Goal: Information Seeking & Learning: Learn about a topic

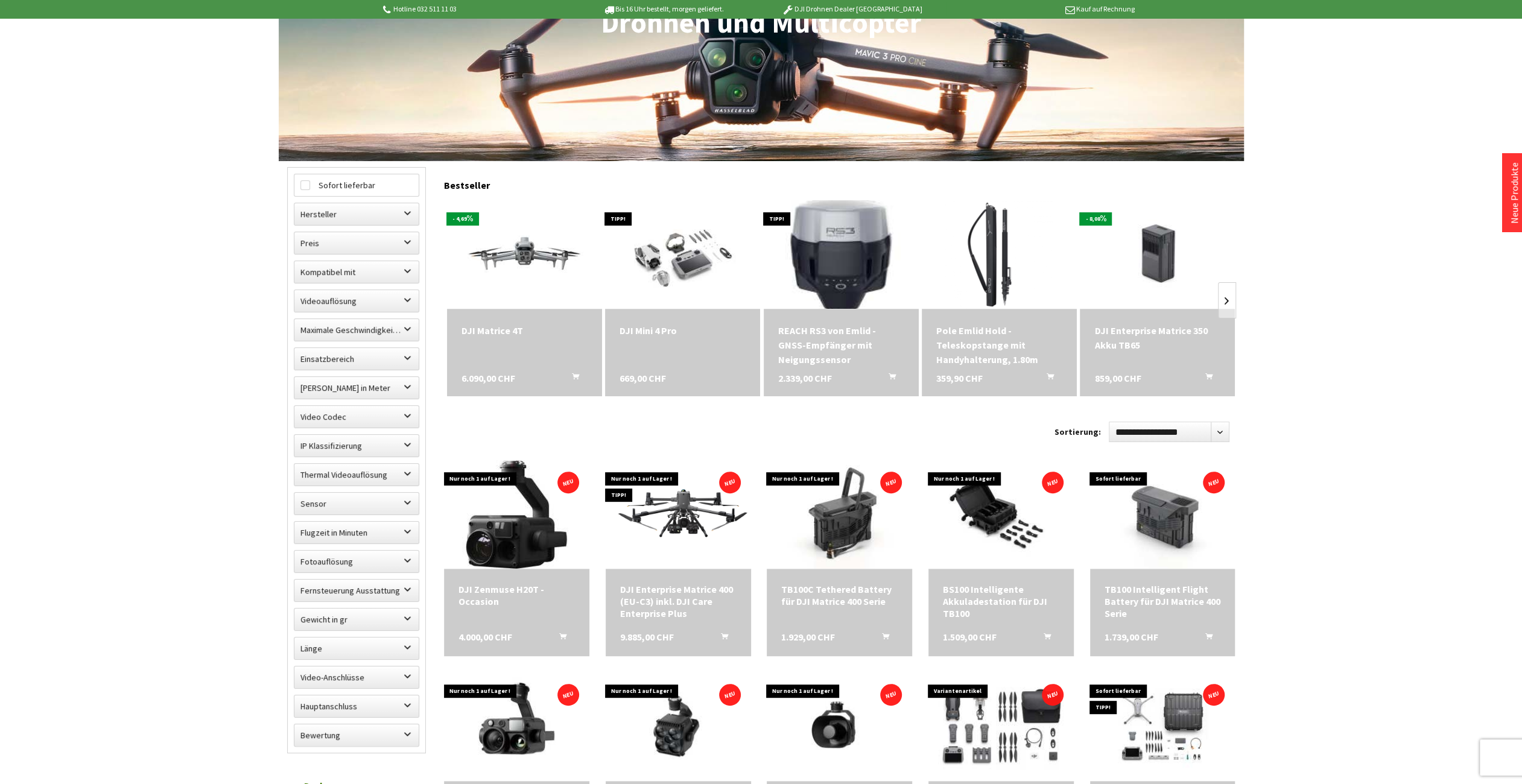
scroll to position [302, 0]
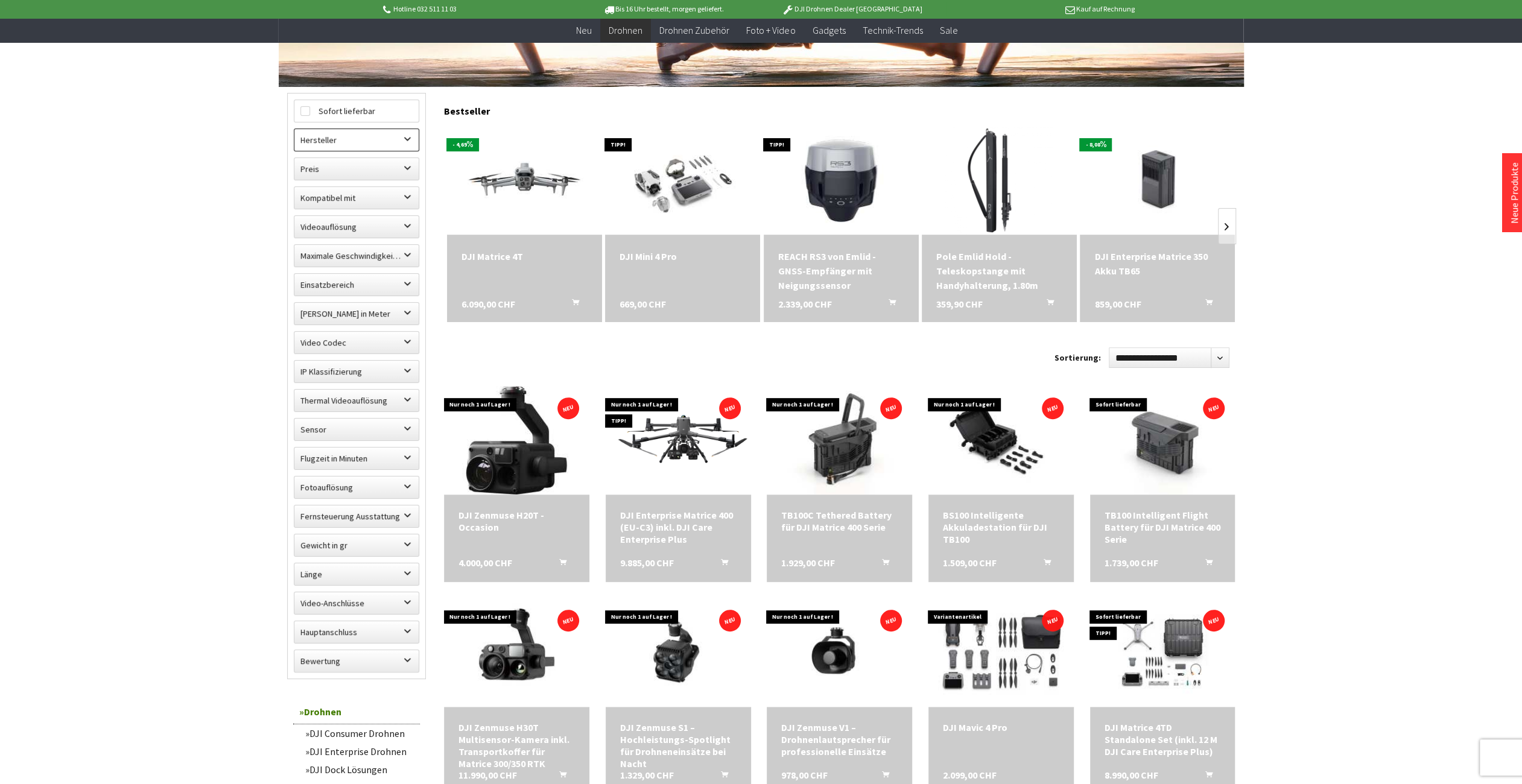
click at [391, 141] on label "Hersteller" at bounding box center [357, 139] width 124 height 22
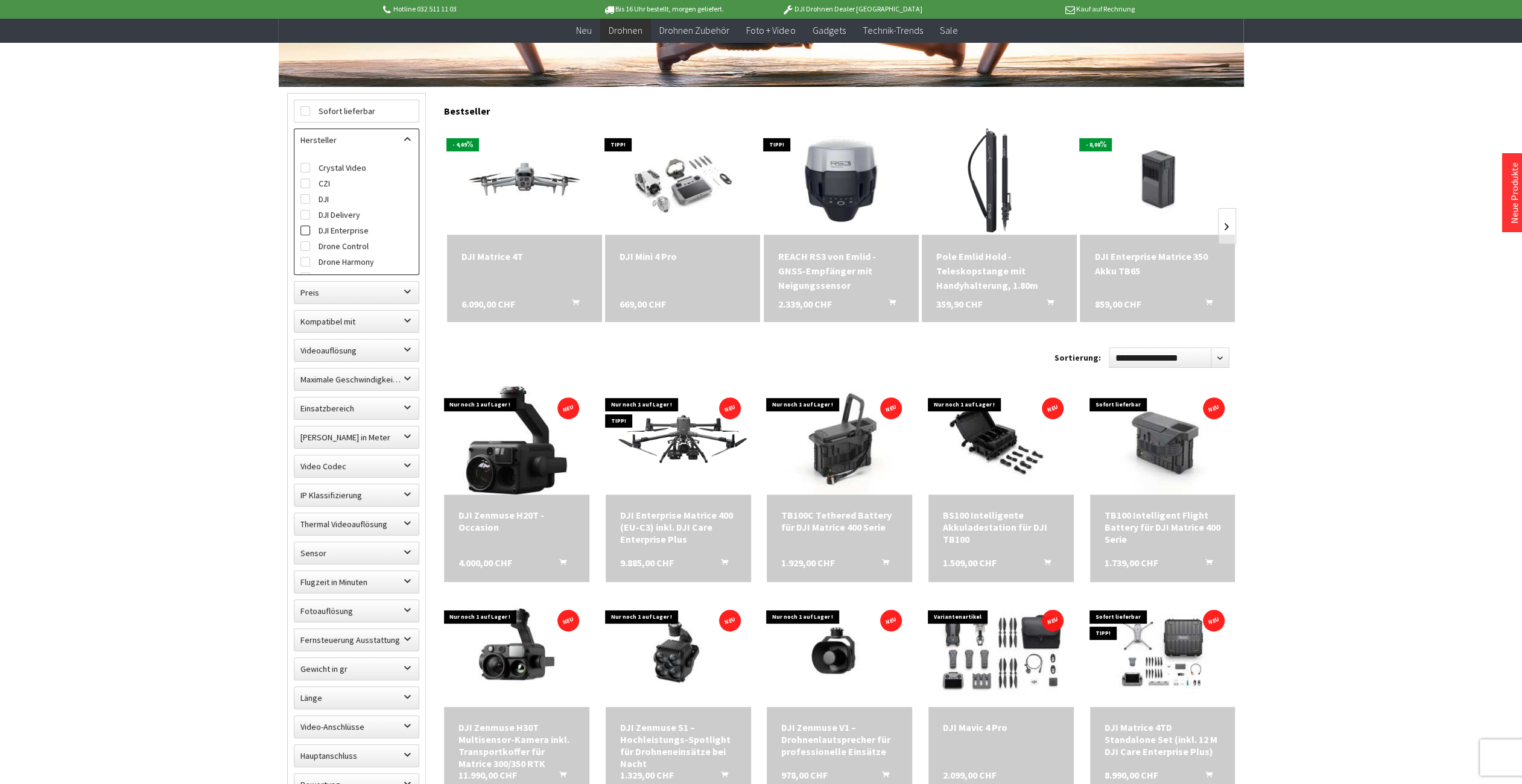
click at [352, 230] on label "DJI Enterprise" at bounding box center [357, 230] width 112 height 16
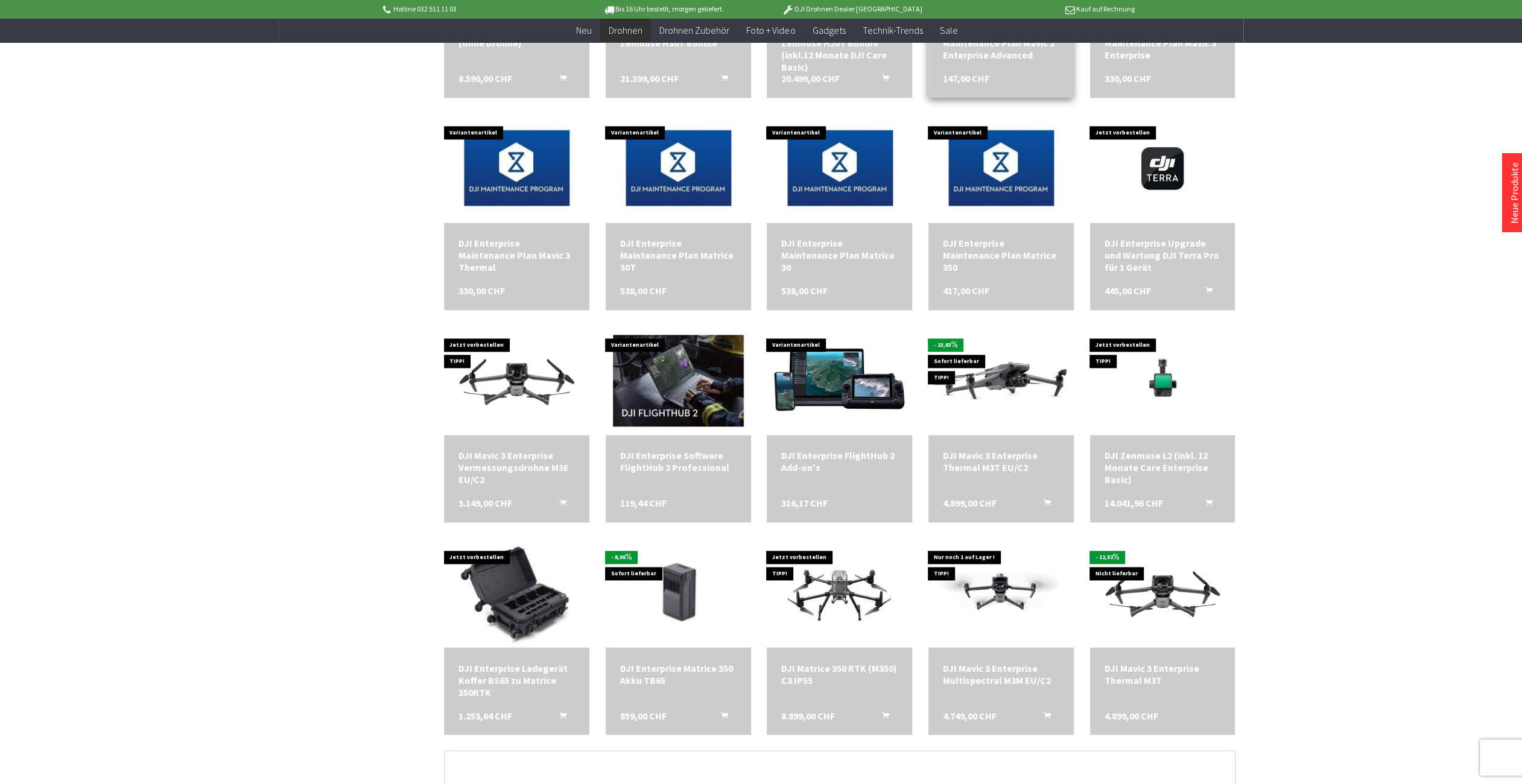
scroll to position [1689, 0]
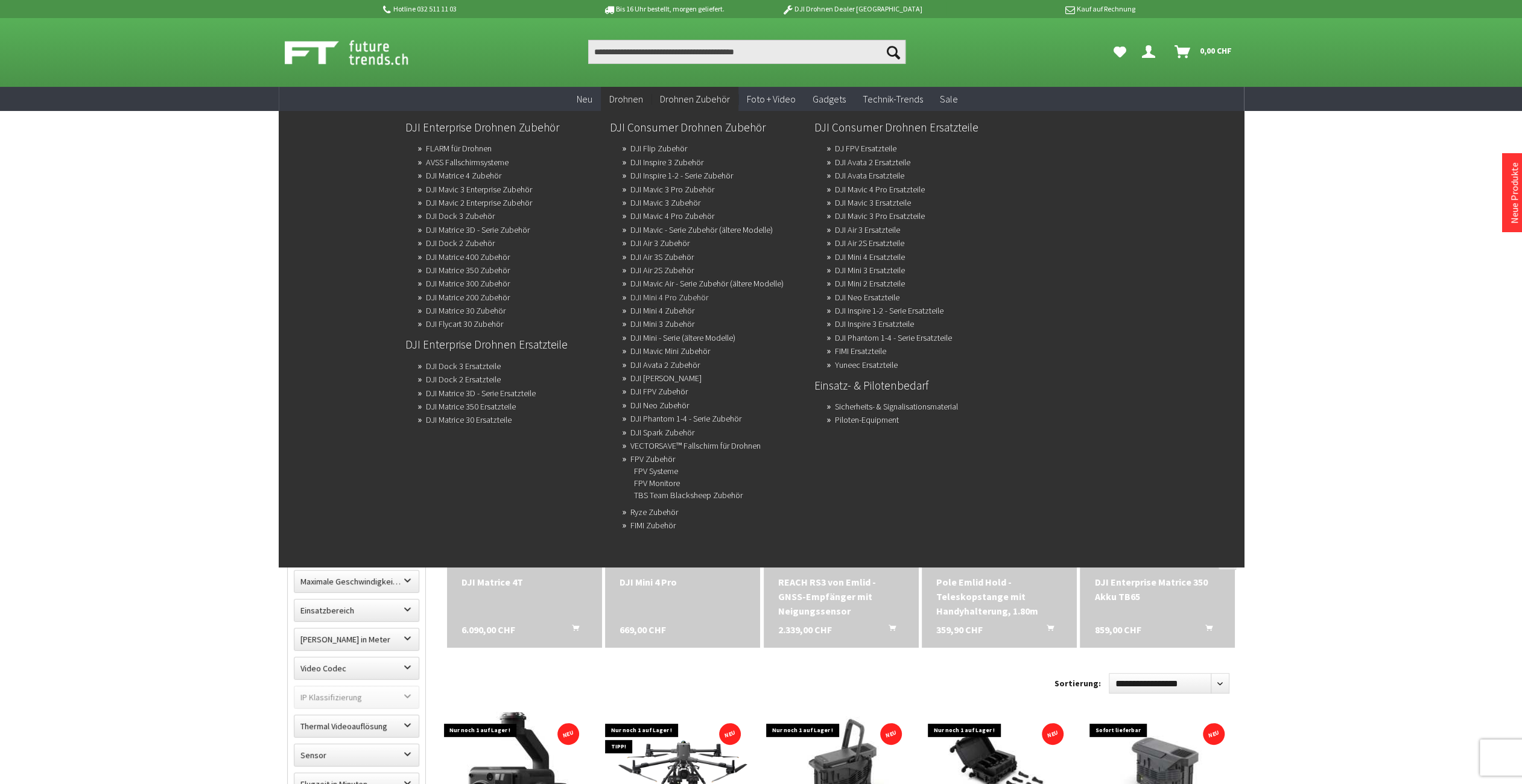
click at [659, 302] on link "DJI Mini 4 Pro Zubehör" at bounding box center [669, 297] width 78 height 17
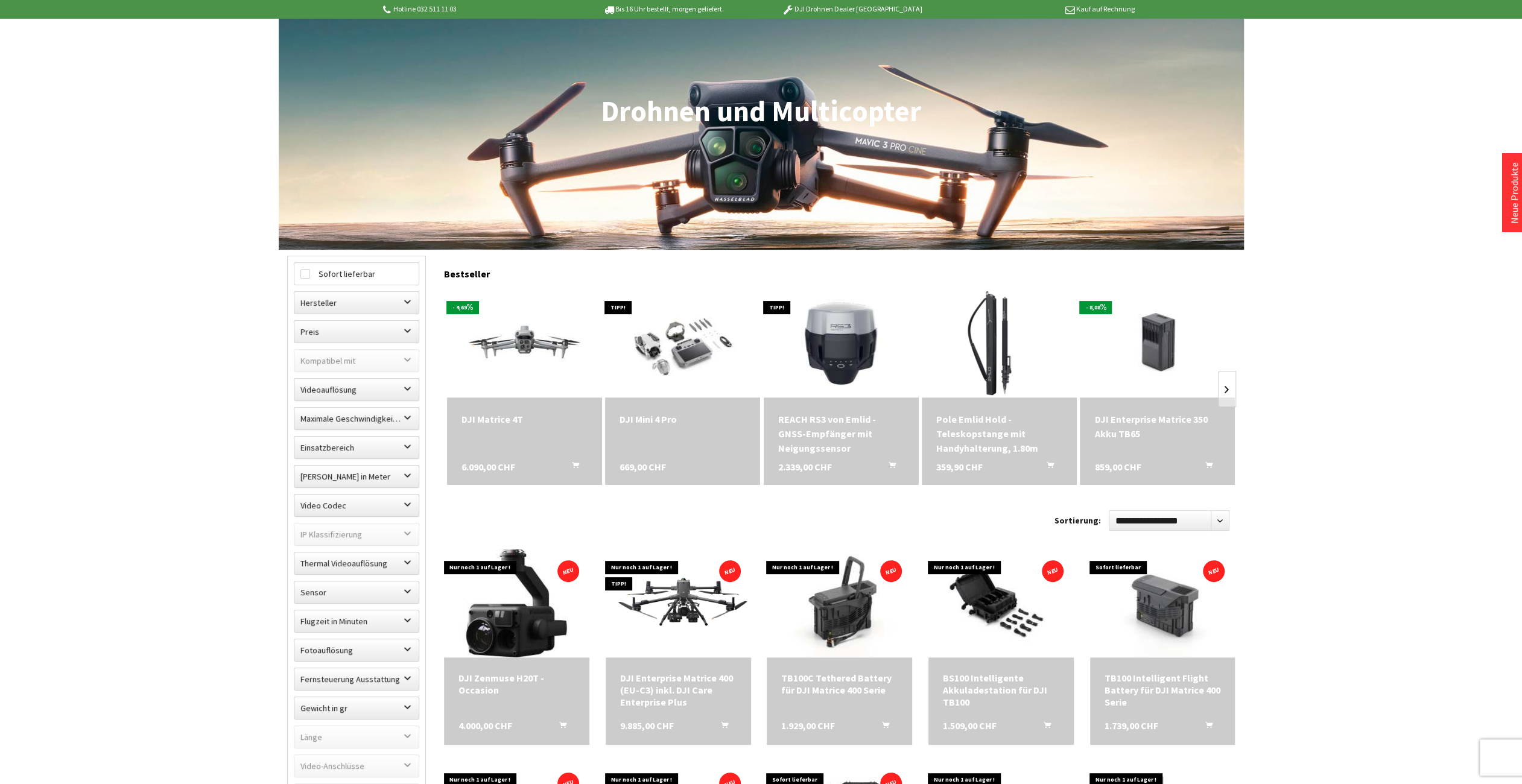
scroll to position [181, 0]
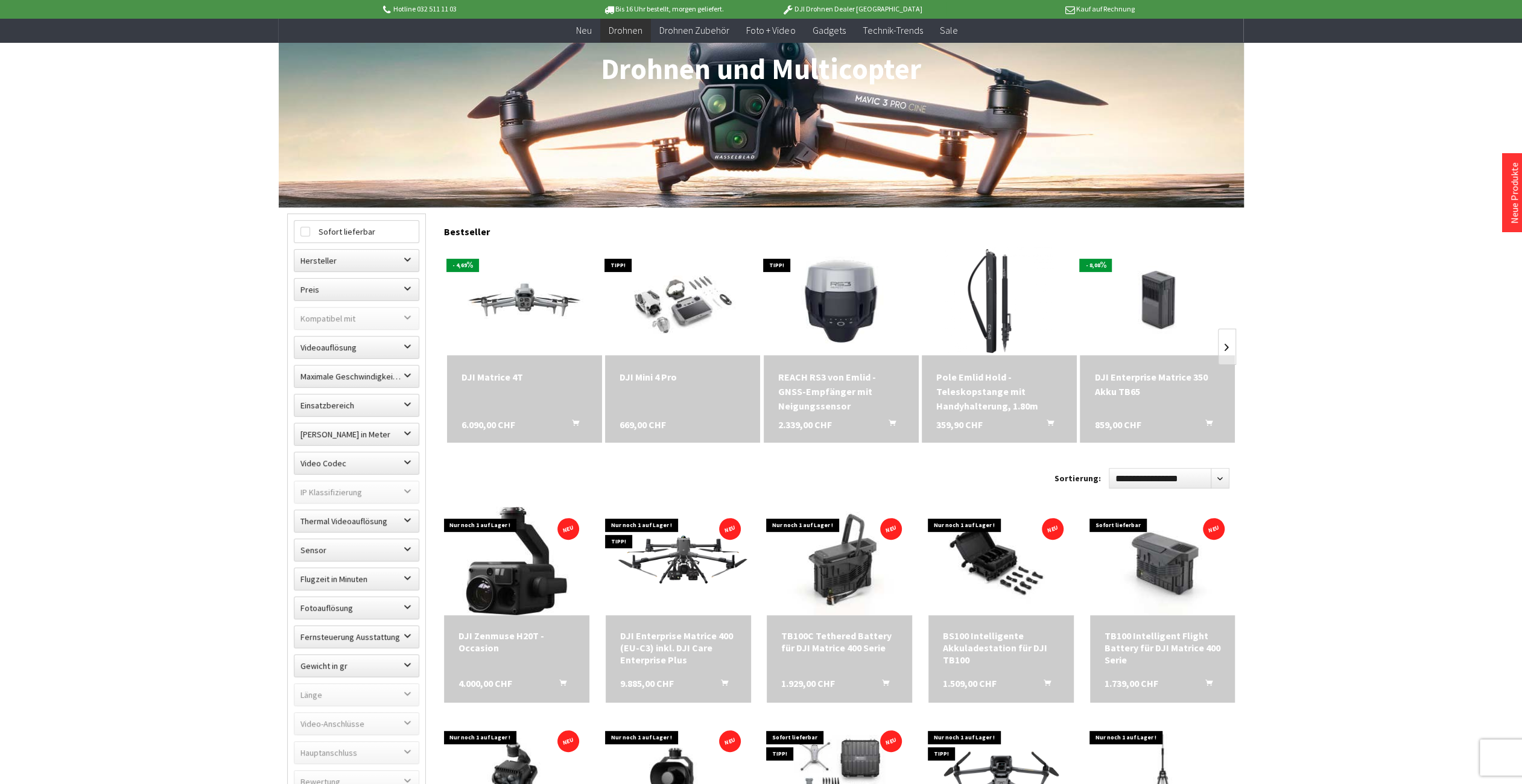
scroll to position [303, 0]
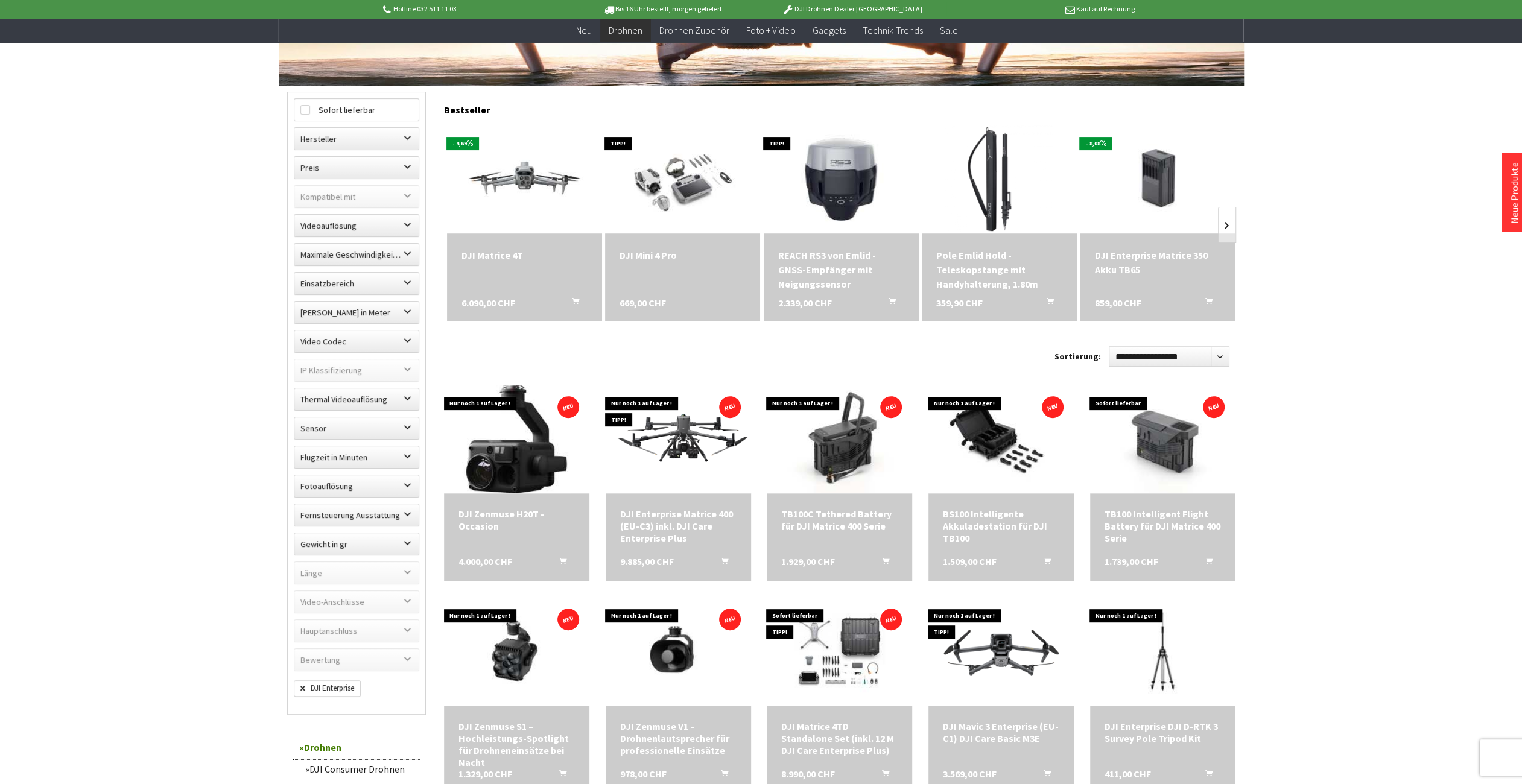
scroll to position [731, 0]
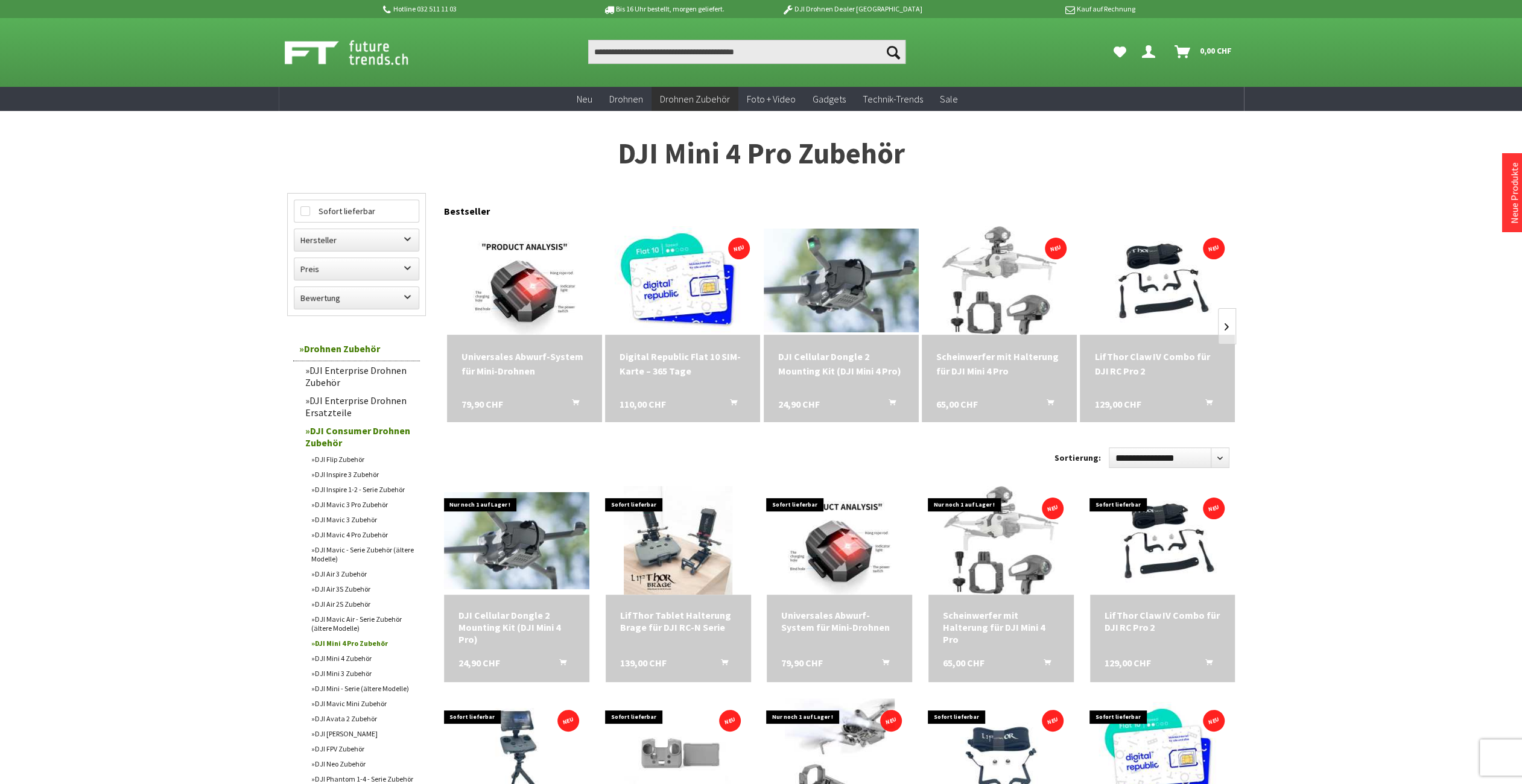
click at [658, 366] on div "Digital Republic Flat 10 SIM-Karte – 365 Tage" at bounding box center [683, 363] width 126 height 29
click at [522, 297] on img at bounding box center [525, 281] width 144 height 152
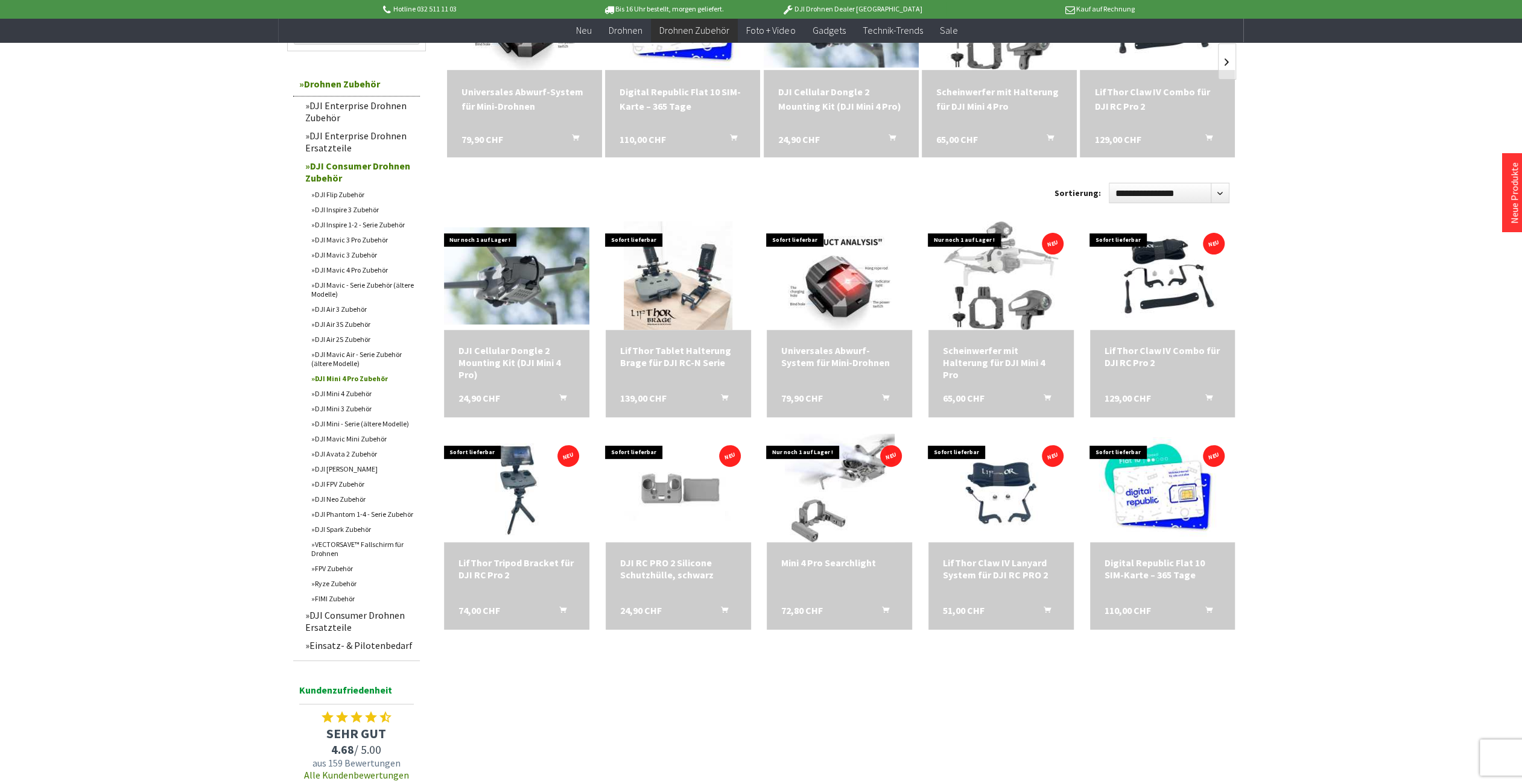
scroll to position [241, 0]
click at [846, 511] on img at bounding box center [839, 487] width 154 height 152
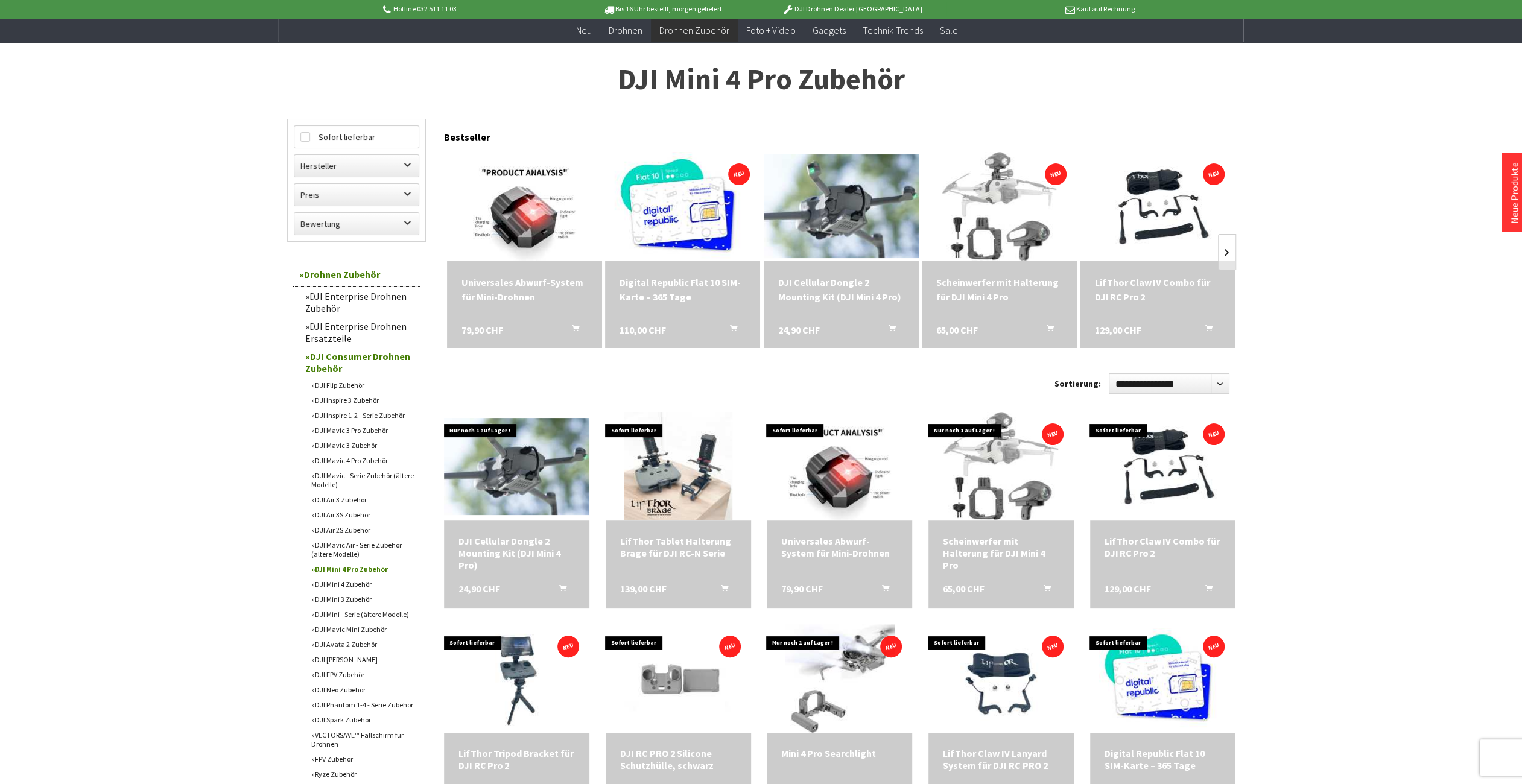
scroll to position [0, 0]
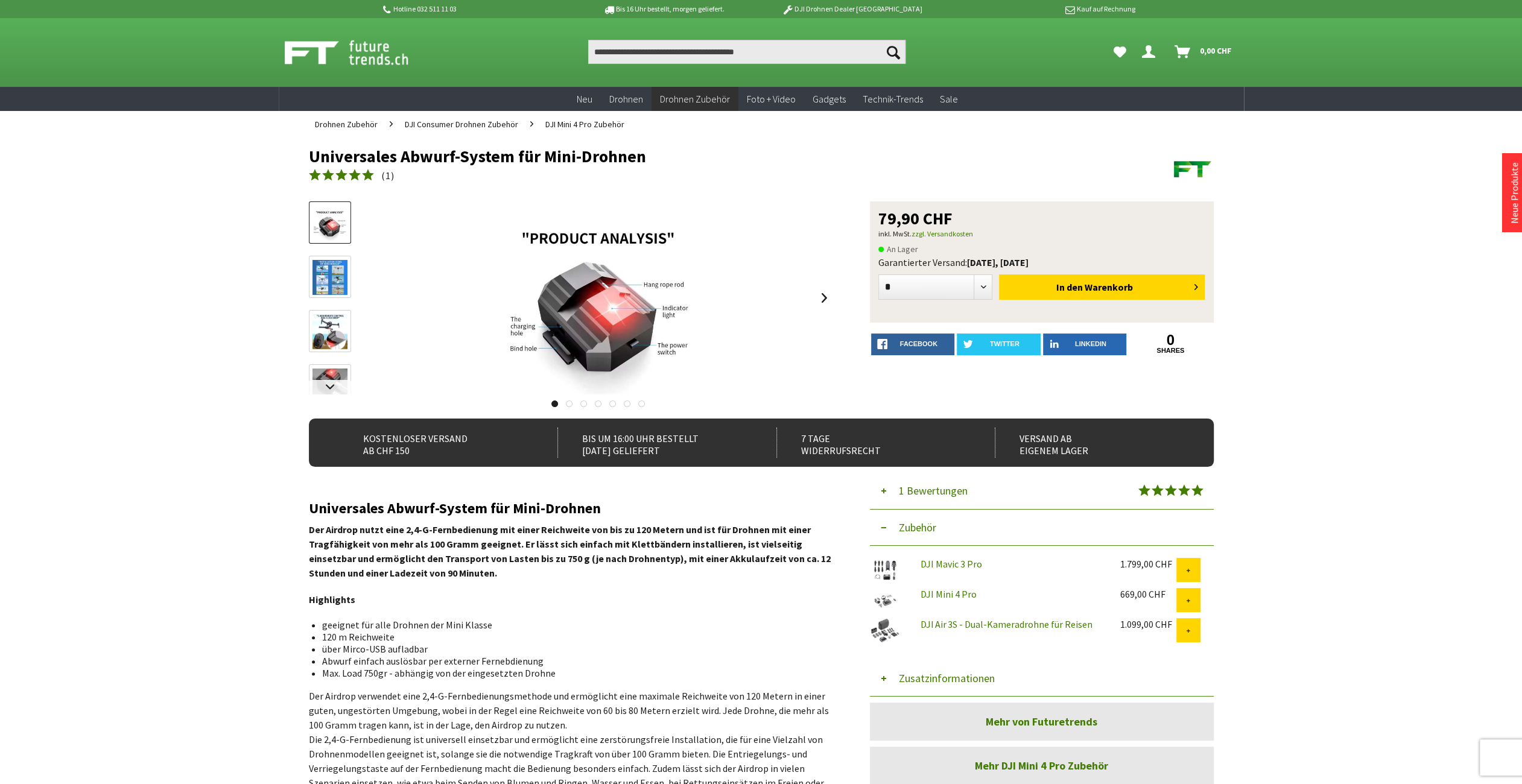
click at [324, 329] on img at bounding box center [330, 332] width 35 height 35
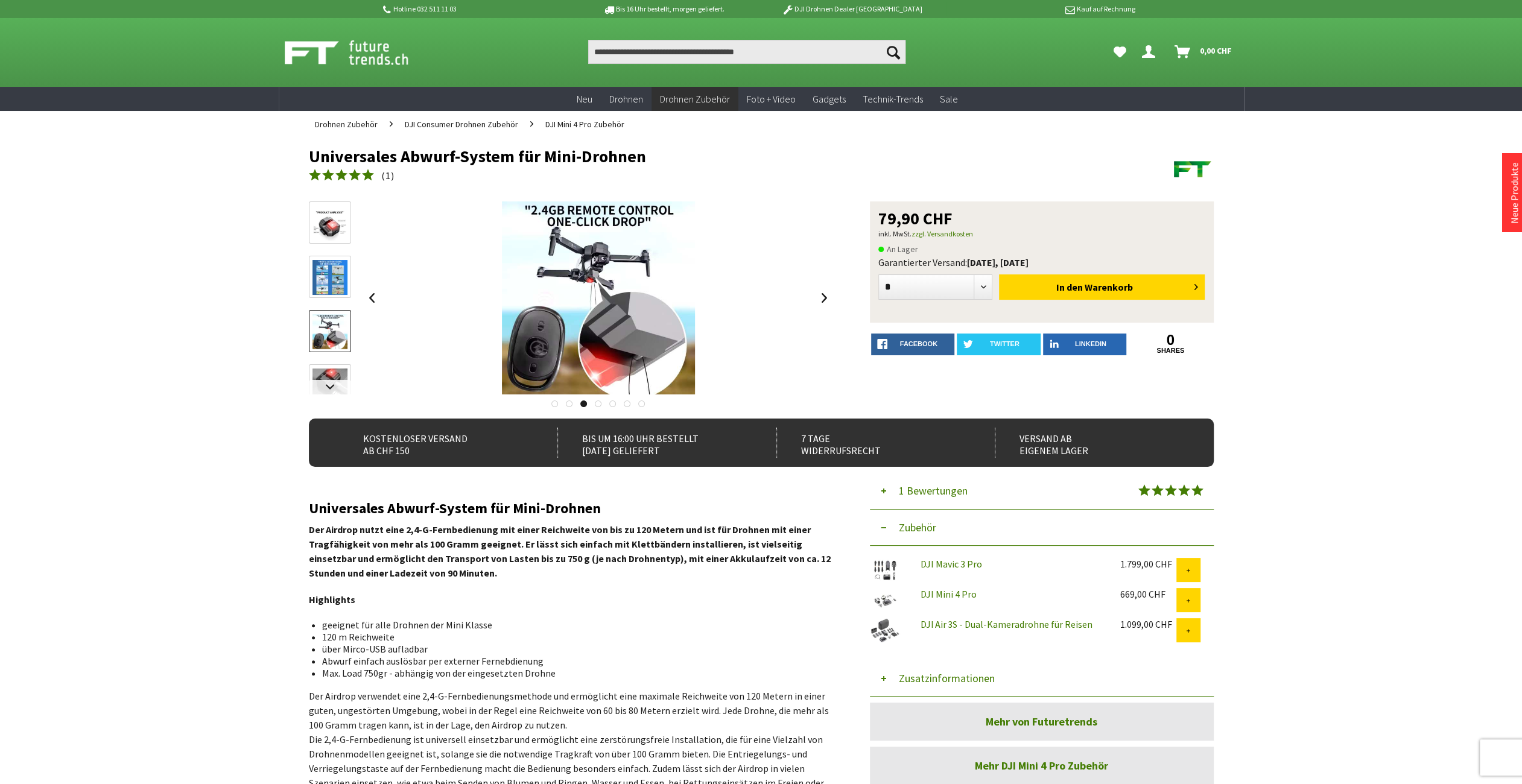
click at [315, 268] on img at bounding box center [330, 278] width 35 height 35
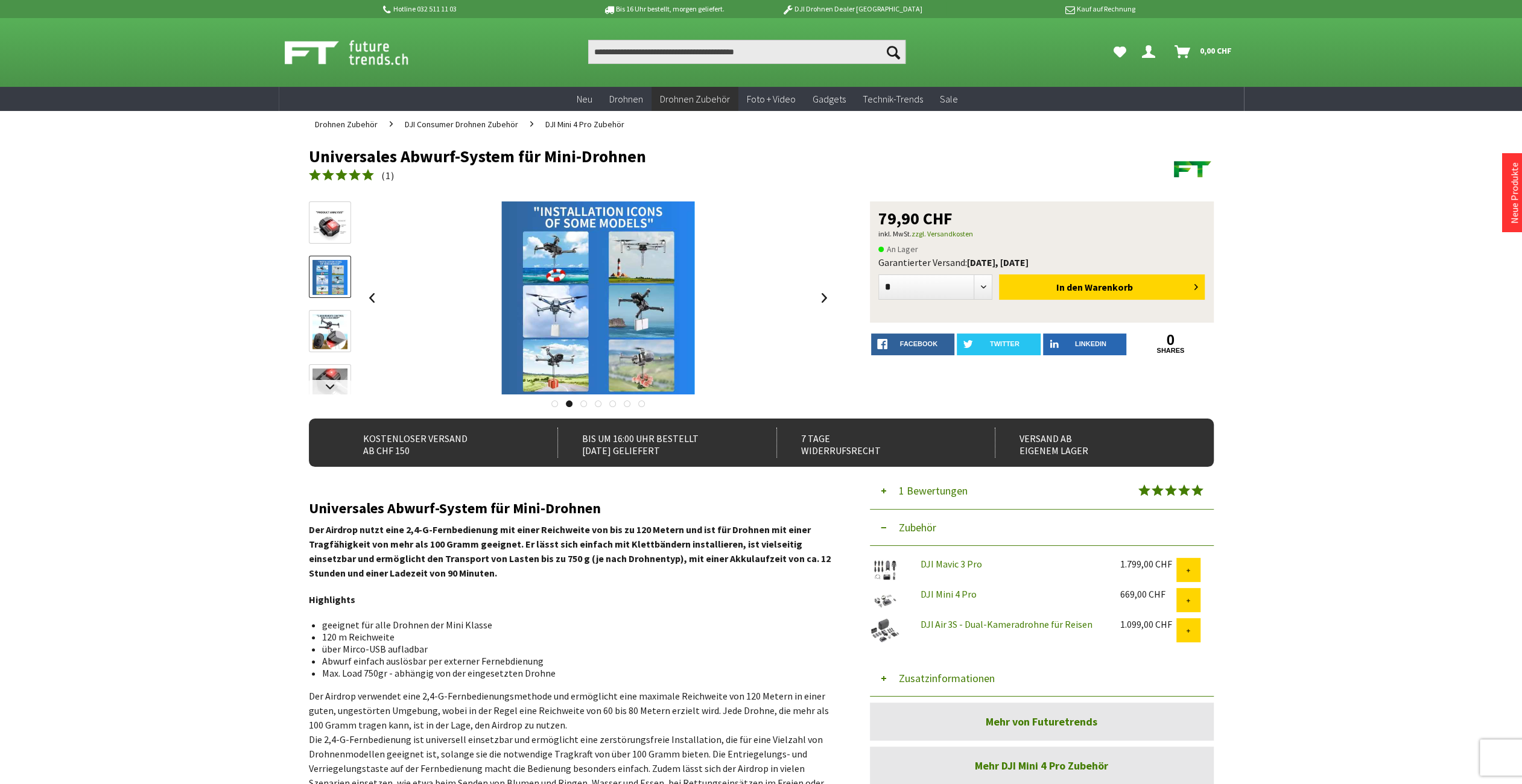
click at [336, 226] on img at bounding box center [329, 223] width 33 height 35
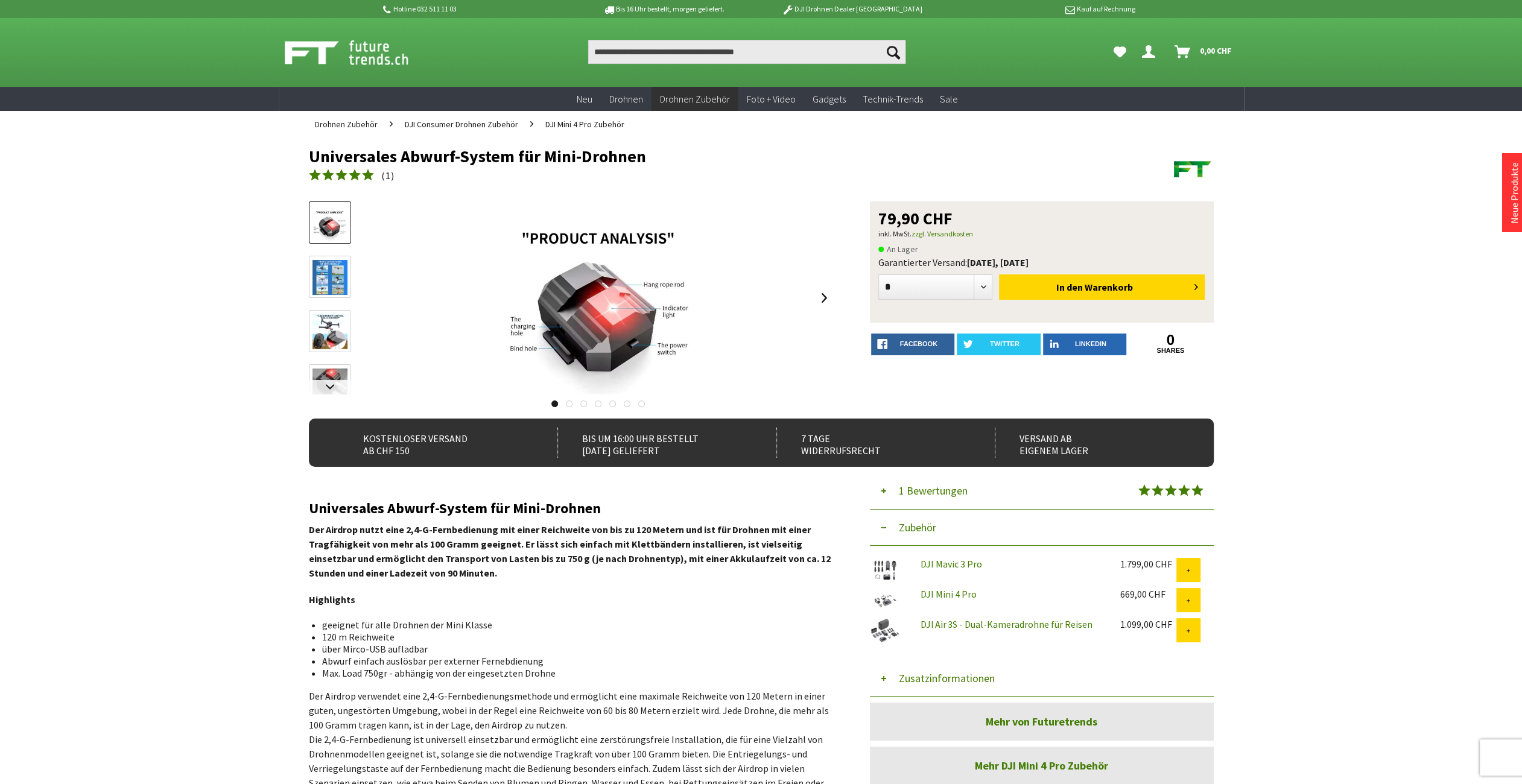
click at [335, 337] on img at bounding box center [330, 332] width 35 height 35
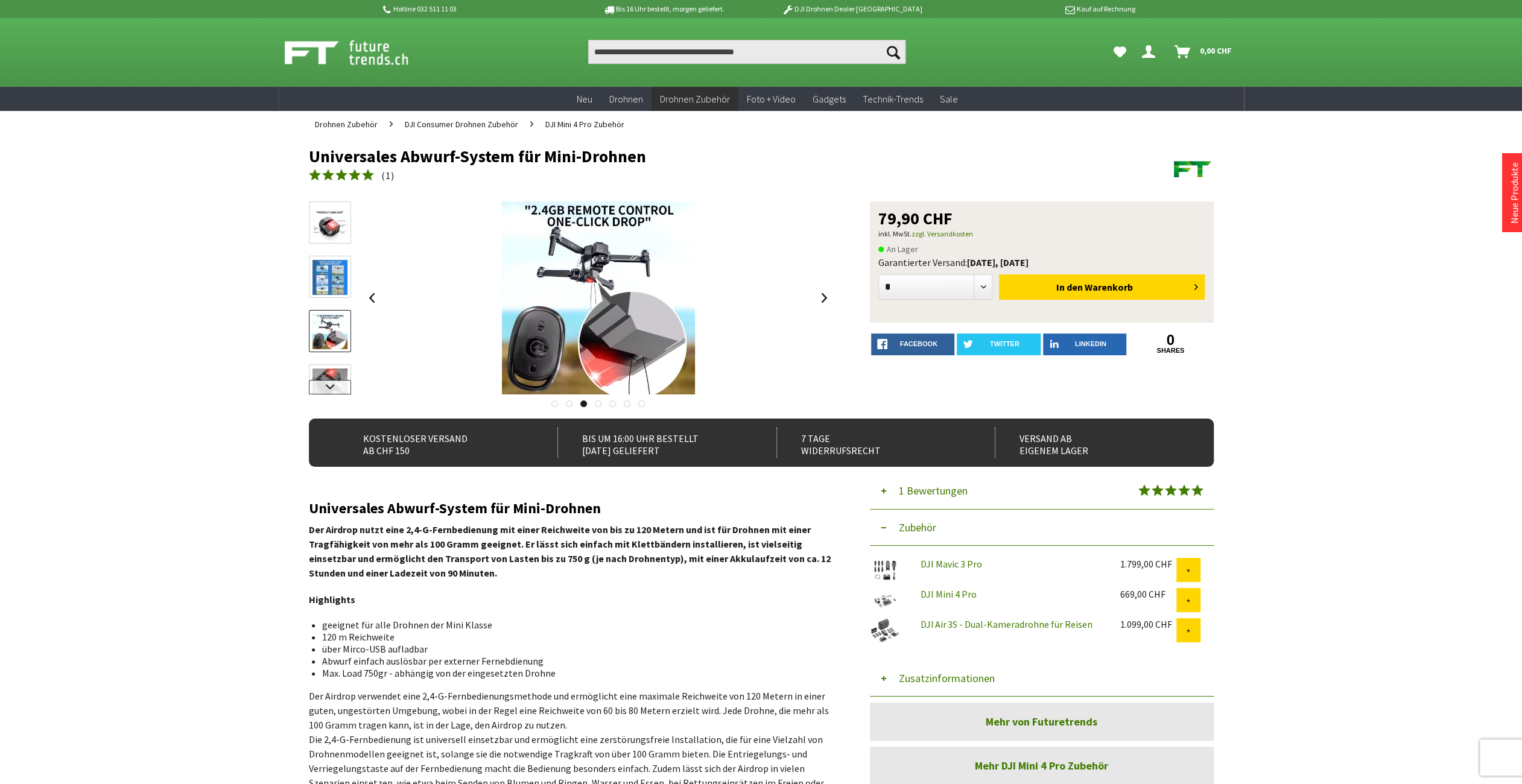
click at [329, 384] on link at bounding box center [330, 387] width 42 height 14
click at [332, 287] on img at bounding box center [330, 289] width 35 height 35
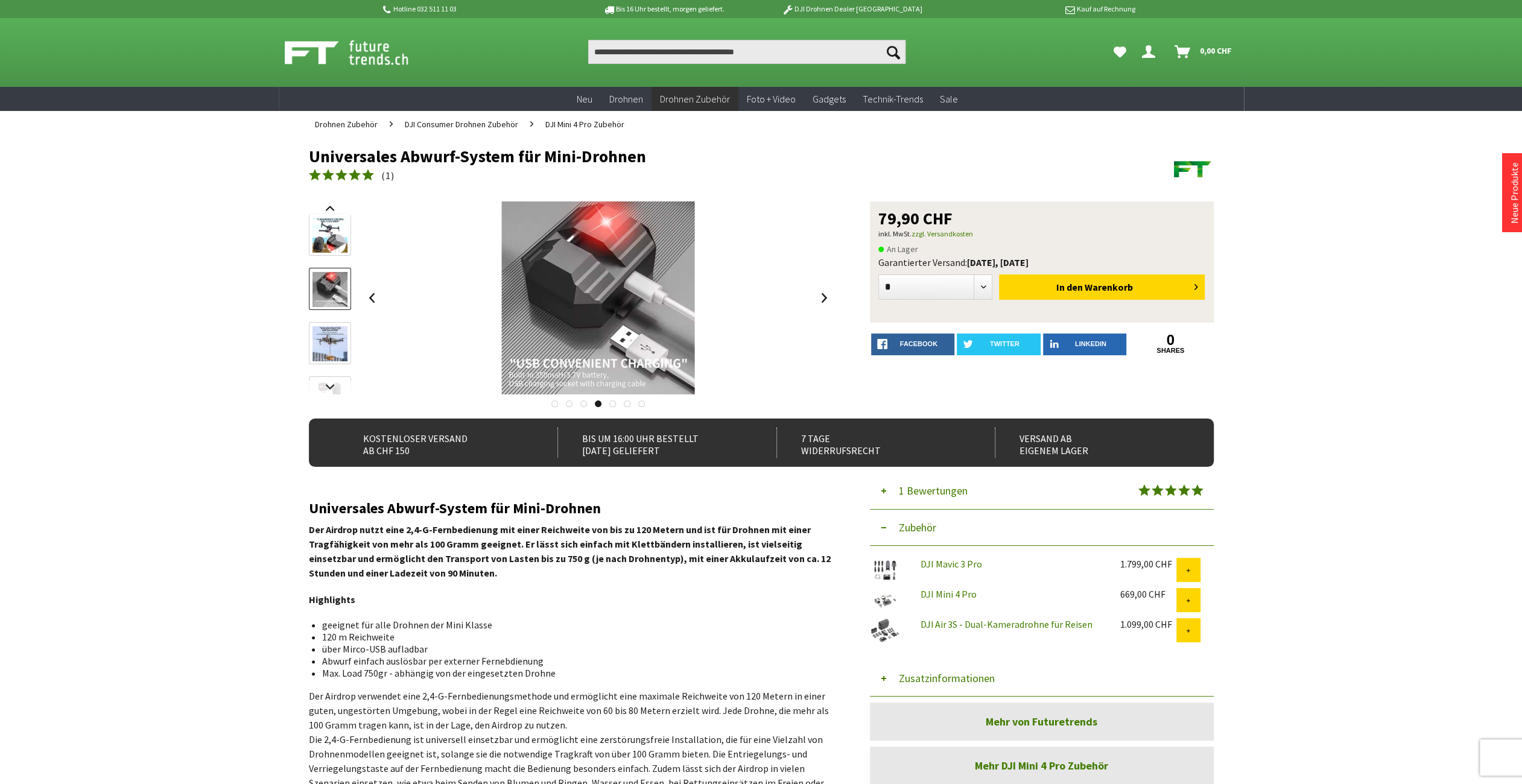
click at [335, 345] on img at bounding box center [330, 343] width 35 height 35
